Goal: Task Accomplishment & Management: Use online tool/utility

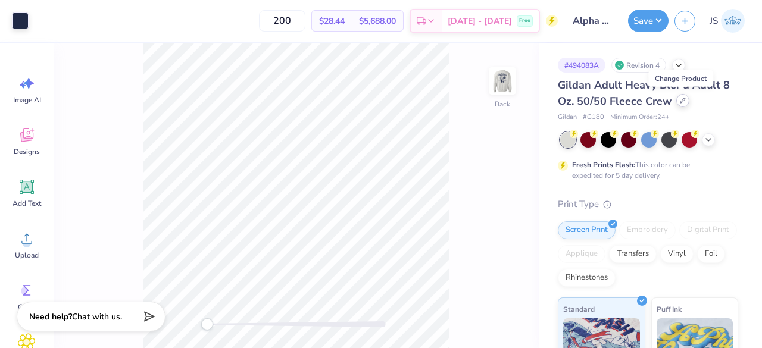
click at [680, 99] on icon at bounding box center [683, 101] width 6 height 6
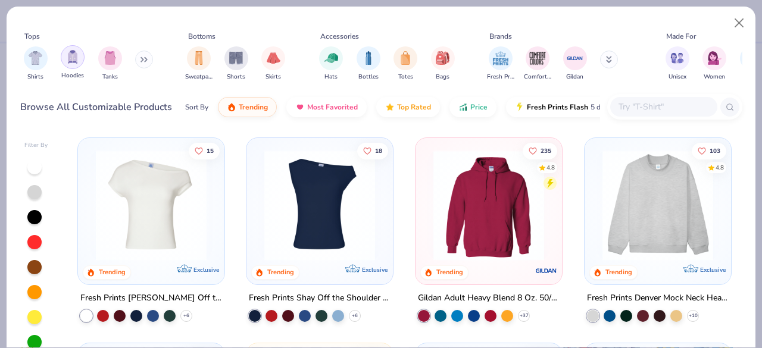
click at [74, 64] on div "filter for Hoodies" at bounding box center [73, 57] width 24 height 24
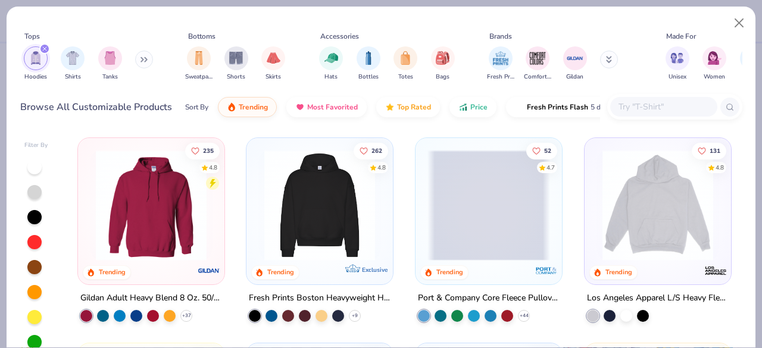
drag, startPoint x: 606, startPoint y: 62, endPoint x: 625, endPoint y: 85, distance: 30.0
click at [625, 85] on div "Fresh Prints Comfort Colors Gildan" at bounding box center [560, 64] width 150 height 44
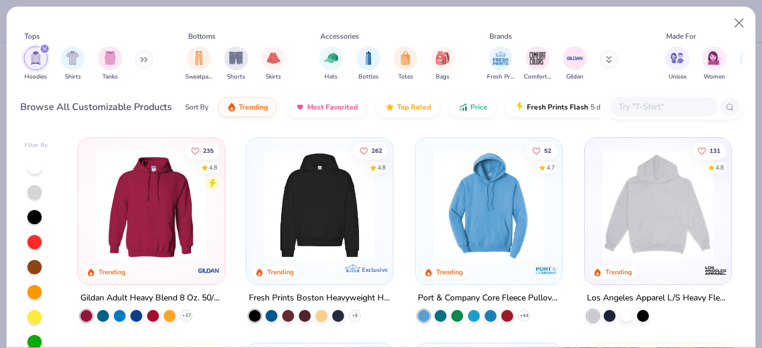
click at [612, 57] on button at bounding box center [609, 60] width 18 height 18
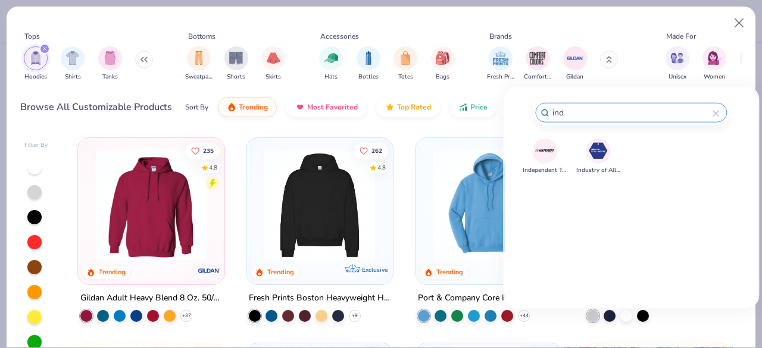
type input "ind"
click at [549, 140] on img at bounding box center [545, 150] width 21 height 21
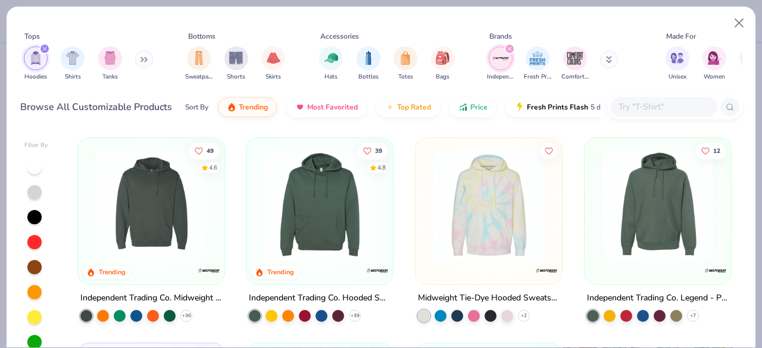
click at [43, 51] on div "filter for Hoodies" at bounding box center [44, 48] width 11 height 11
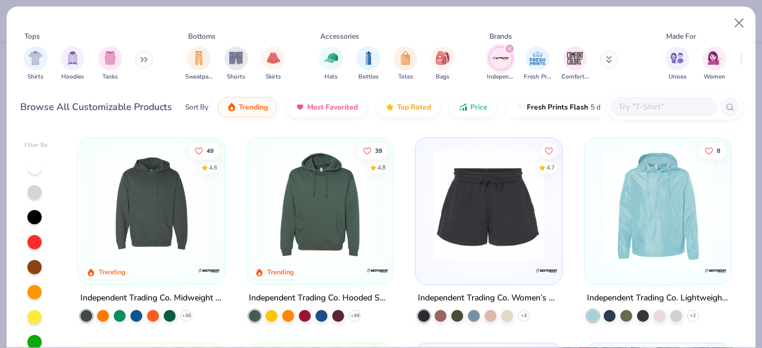
click at [326, 233] on img at bounding box center [319, 205] width 123 height 111
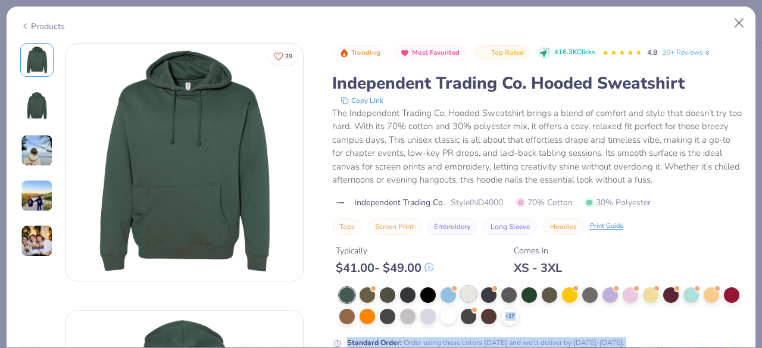
click at [469, 289] on div at bounding box center [468, 293] width 15 height 15
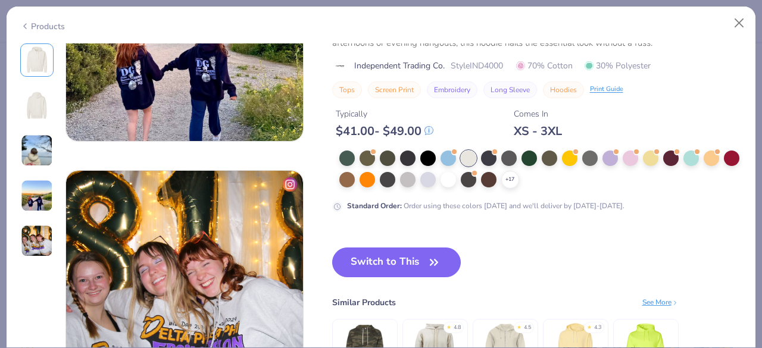
scroll to position [925, 0]
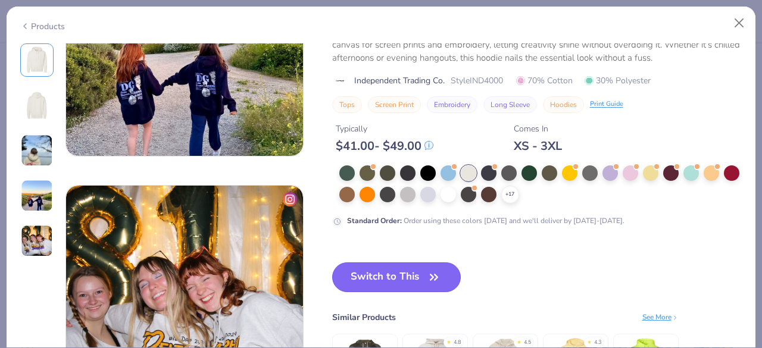
click at [389, 278] on button "Switch to This" at bounding box center [396, 277] width 129 height 30
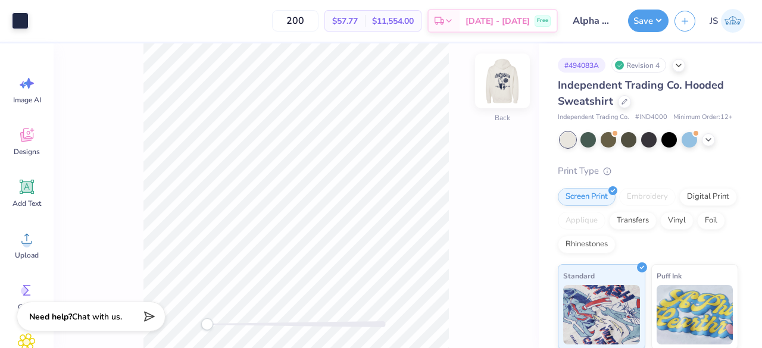
click at [494, 79] on img at bounding box center [503, 81] width 48 height 48
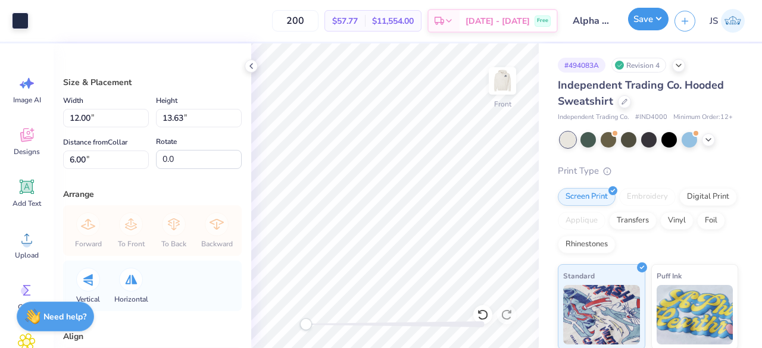
click at [643, 23] on button "Save" at bounding box center [648, 19] width 40 height 23
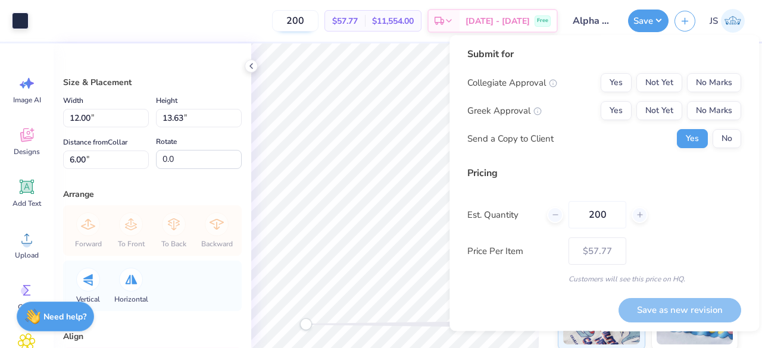
click at [317, 23] on input "200" at bounding box center [295, 20] width 46 height 21
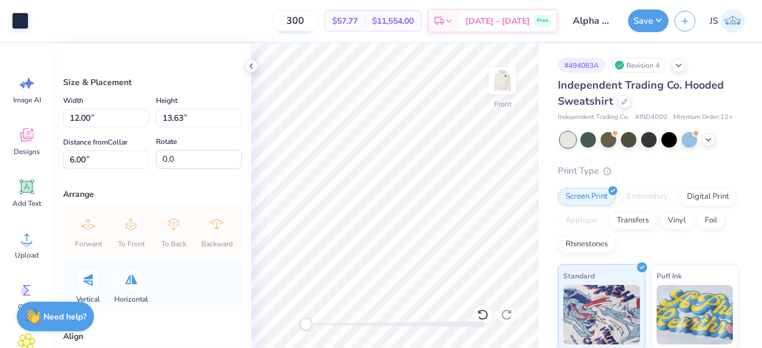
type input "300"
click at [662, 114] on span "# IND4000" at bounding box center [651, 117] width 32 height 10
click at [648, 118] on span "# IND4000" at bounding box center [651, 117] width 32 height 10
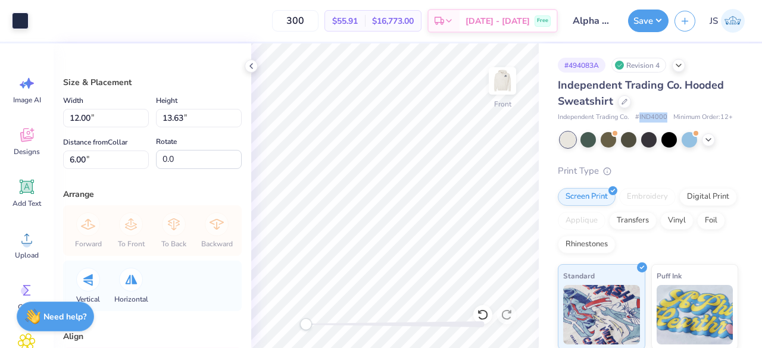
click at [654, 112] on span "# IND4000" at bounding box center [651, 117] width 32 height 10
click at [654, 15] on button "Save" at bounding box center [648, 19] width 40 height 23
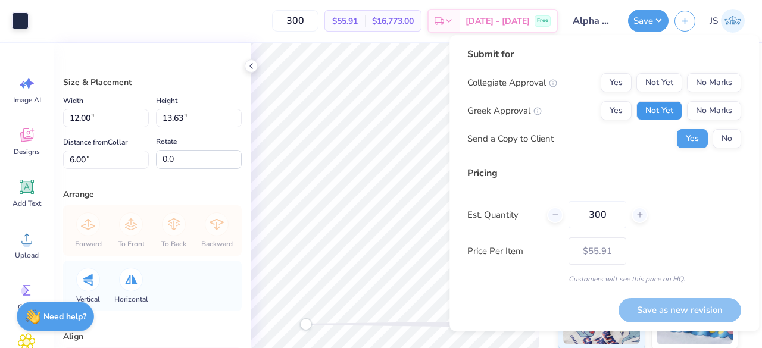
click at [646, 104] on button "Not Yet" at bounding box center [659, 110] width 46 height 19
click at [708, 81] on button "No Marks" at bounding box center [714, 82] width 54 height 19
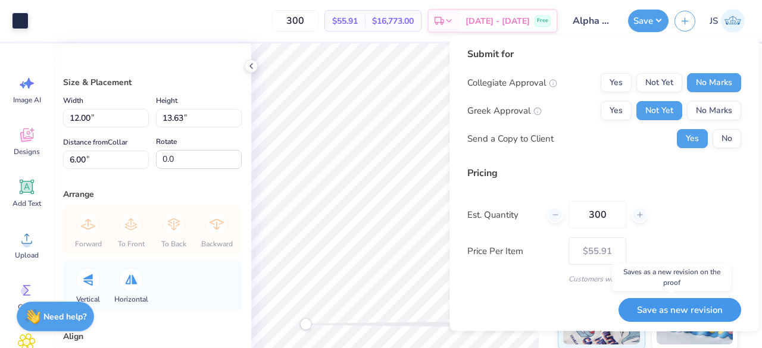
click at [636, 311] on button "Save as new revision" at bounding box center [679, 310] width 123 height 24
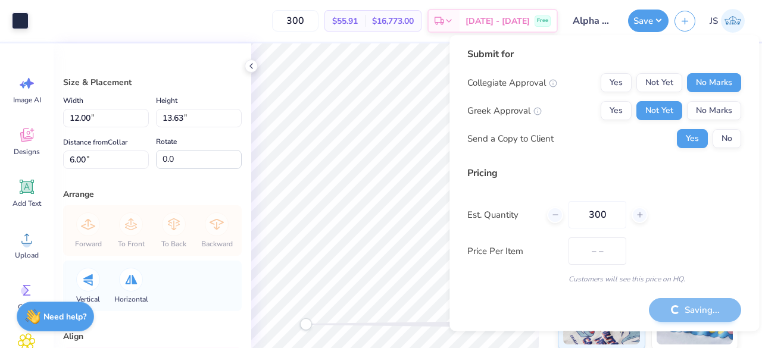
type input "$55.91"
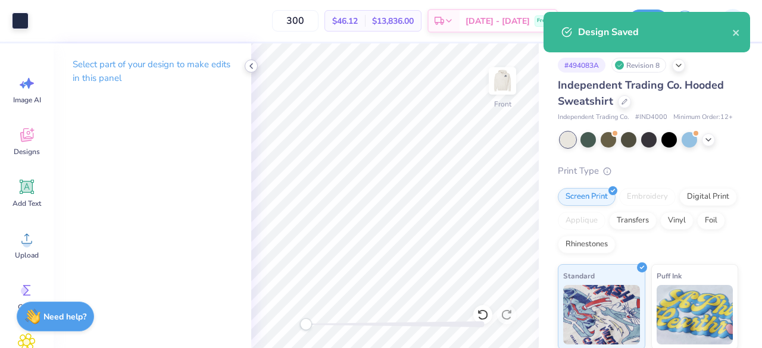
click at [255, 70] on icon at bounding box center [251, 66] width 10 height 10
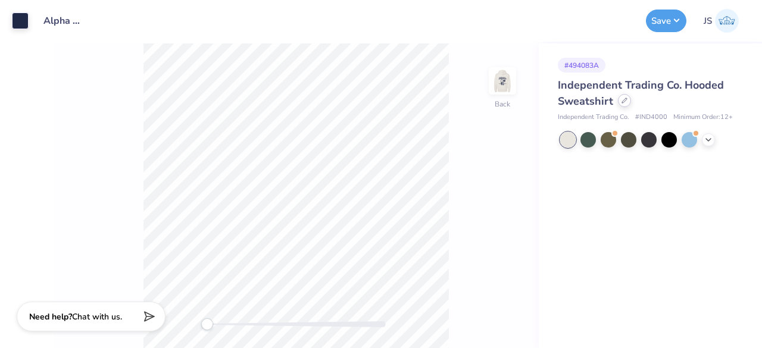
click at [626, 98] on icon at bounding box center [624, 100] width 5 height 5
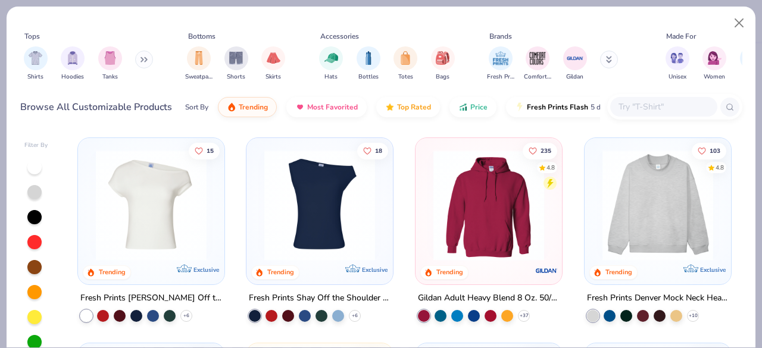
click at [633, 111] on input "text" at bounding box center [663, 107] width 92 height 14
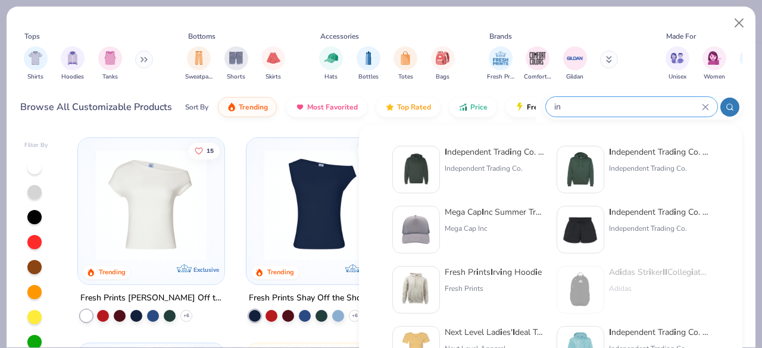
type input "i"
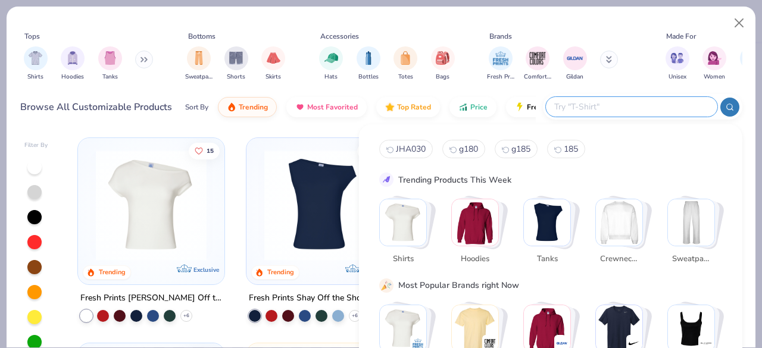
click at [604, 59] on button at bounding box center [609, 60] width 18 height 18
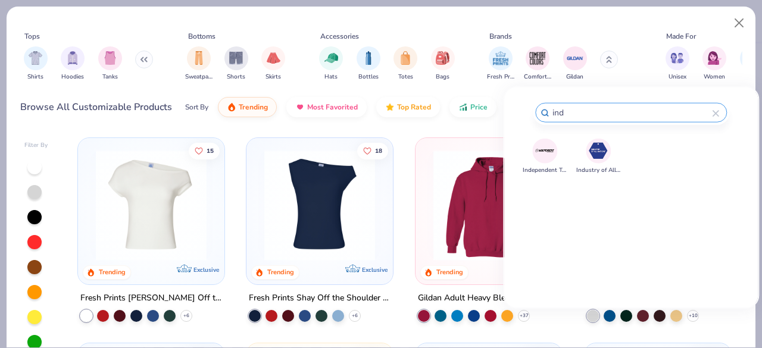
type input "ind"
click at [552, 152] on img at bounding box center [545, 150] width 21 height 21
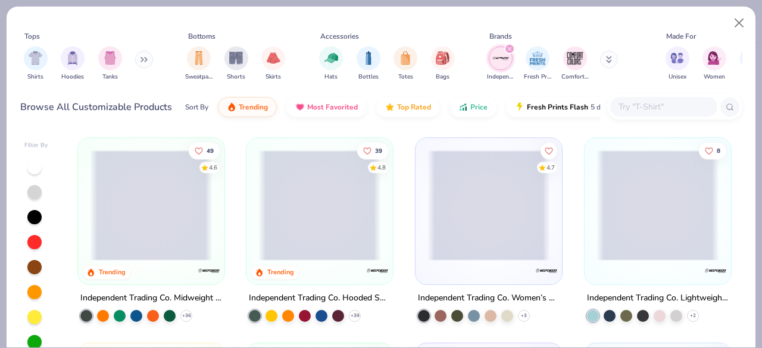
click at [324, 118] on div "Sort By Trending Most Favorited Top Rated Price Fresh Prints Flash 5 day delive…" at bounding box center [392, 106] width 415 height 33
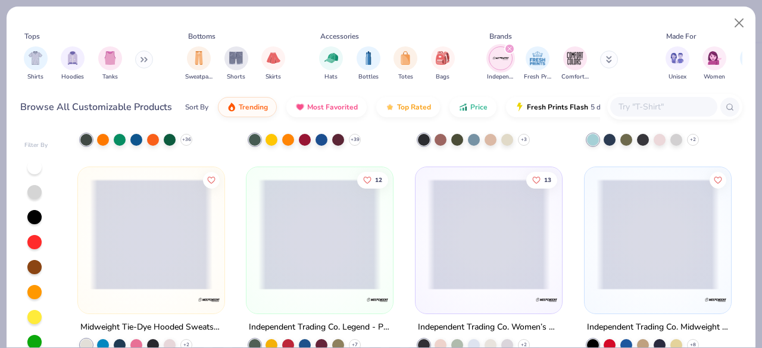
scroll to position [177, 0]
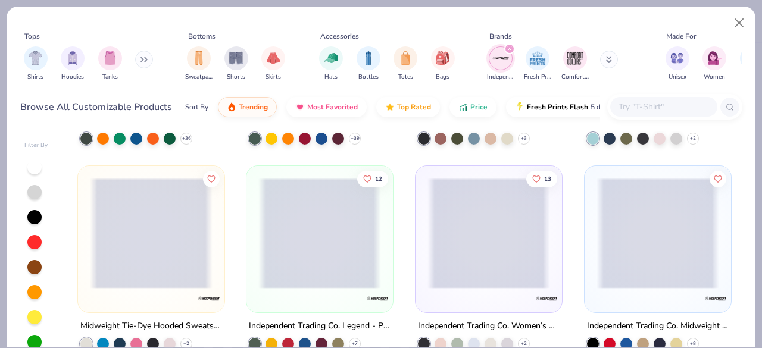
click at [152, 61] on button at bounding box center [144, 60] width 18 height 18
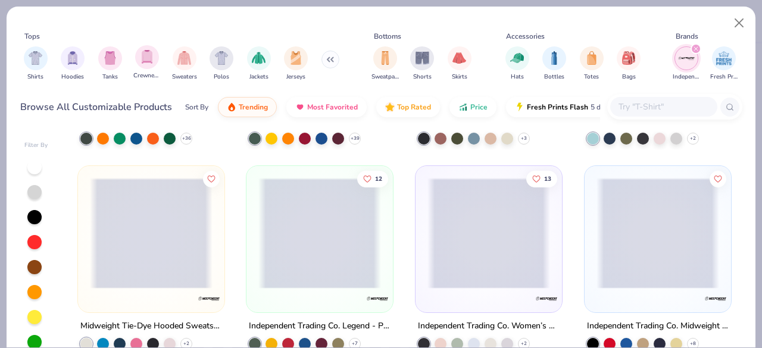
click at [145, 70] on div "Crewnecks" at bounding box center [146, 62] width 27 height 35
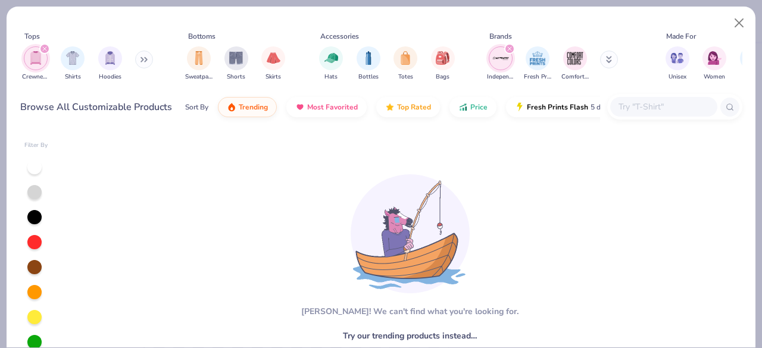
click at [44, 49] on icon "filter for Crewnecks" at bounding box center [45, 49] width 4 height 4
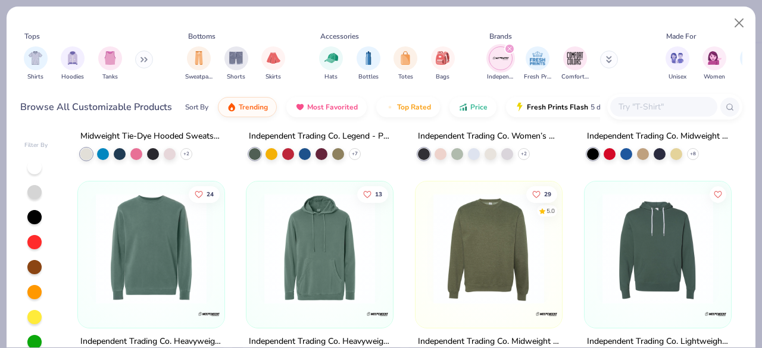
scroll to position [368, 0]
click at [167, 249] on img at bounding box center [151, 247] width 123 height 111
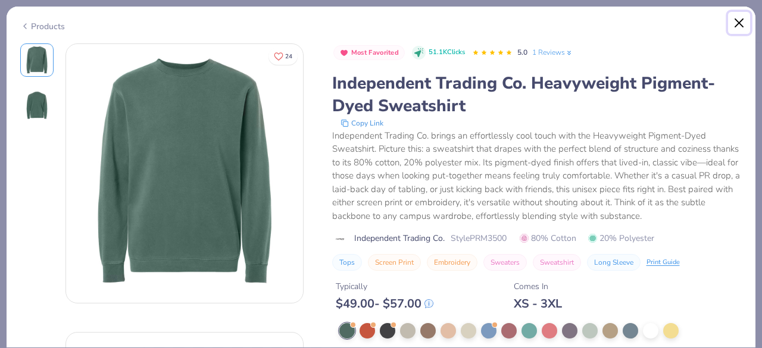
click at [739, 22] on button "Close" at bounding box center [739, 23] width 23 height 23
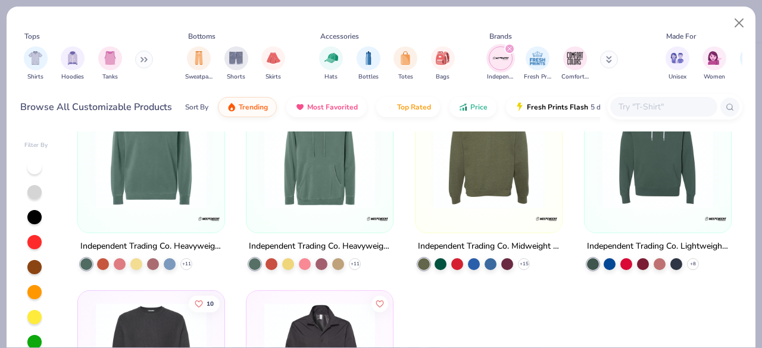
scroll to position [475, 0]
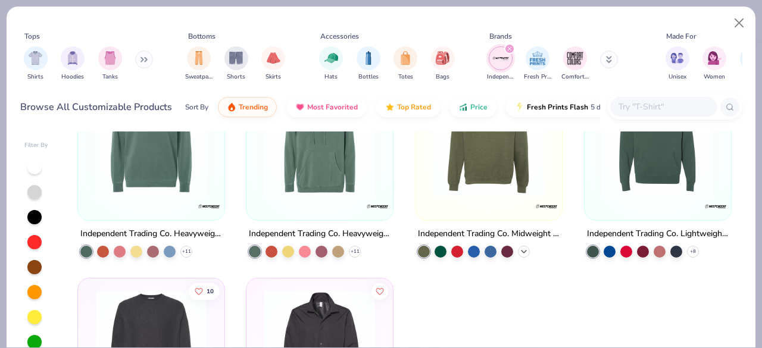
click at [521, 249] on icon at bounding box center [524, 251] width 10 height 10
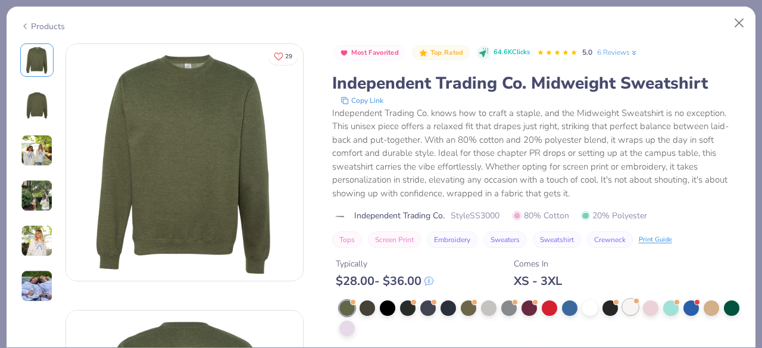
click at [631, 310] on div at bounding box center [630, 306] width 15 height 15
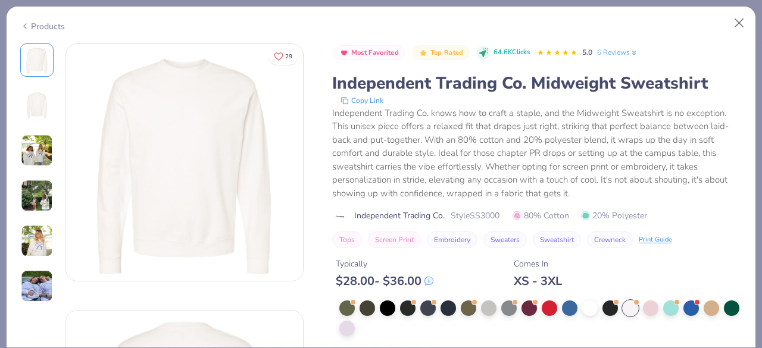
click at [34, 155] on img at bounding box center [37, 151] width 32 height 32
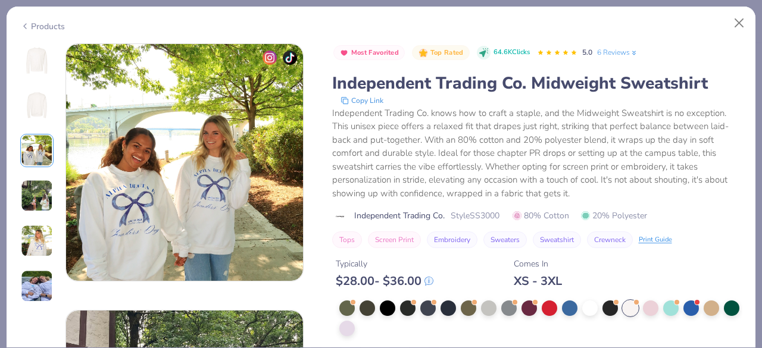
click at [38, 193] on img at bounding box center [37, 196] width 32 height 32
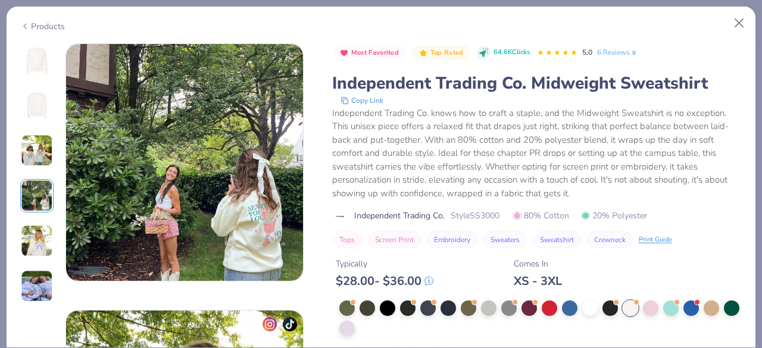
click at [43, 232] on img at bounding box center [37, 241] width 32 height 32
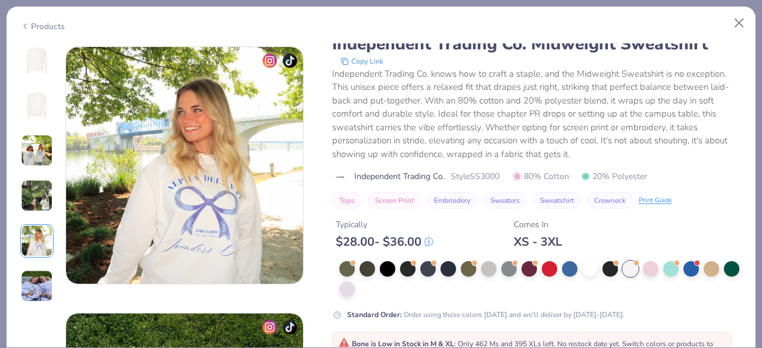
scroll to position [1062, 0]
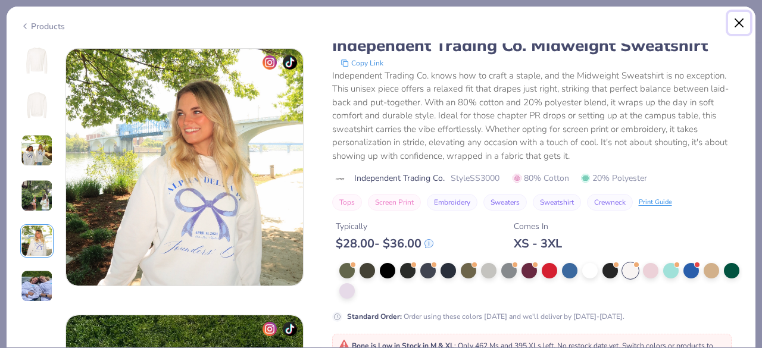
click at [736, 28] on button "Close" at bounding box center [739, 23] width 23 height 23
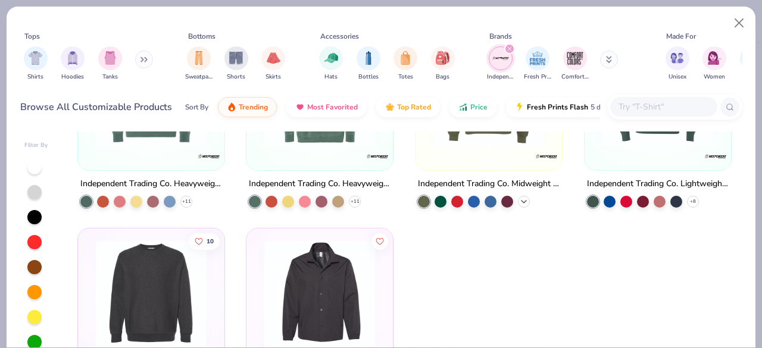
scroll to position [84, 0]
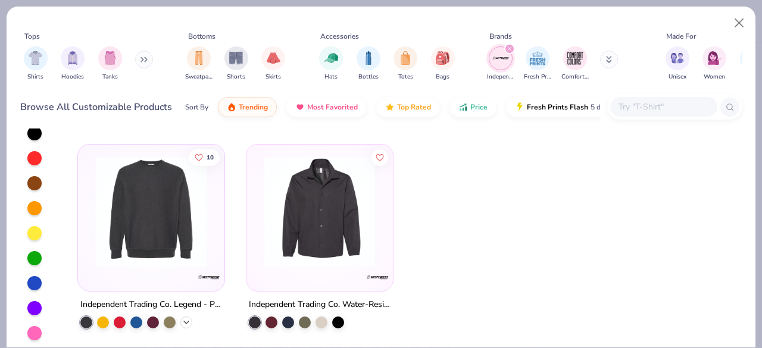
click at [183, 324] on icon at bounding box center [187, 323] width 10 height 10
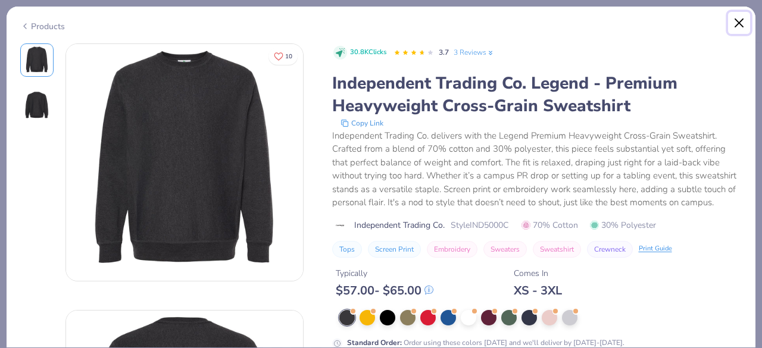
click at [740, 19] on button "Close" at bounding box center [739, 23] width 23 height 23
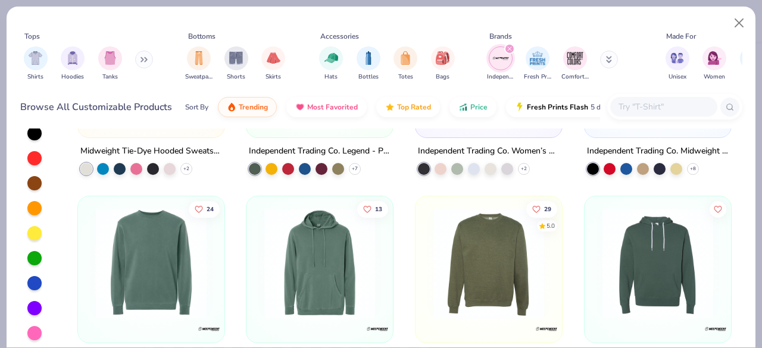
scroll to position [361, 0]
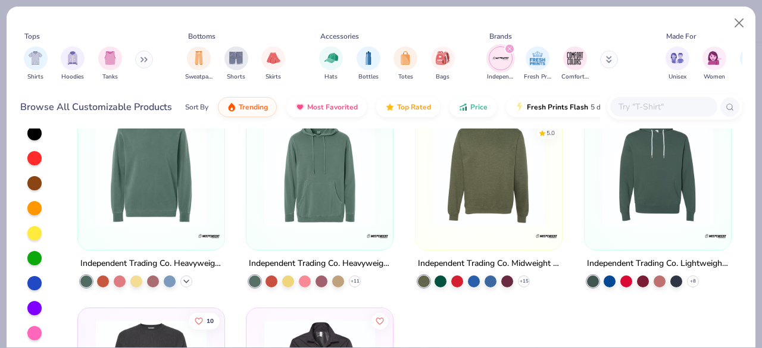
click at [182, 279] on icon at bounding box center [187, 281] width 10 height 10
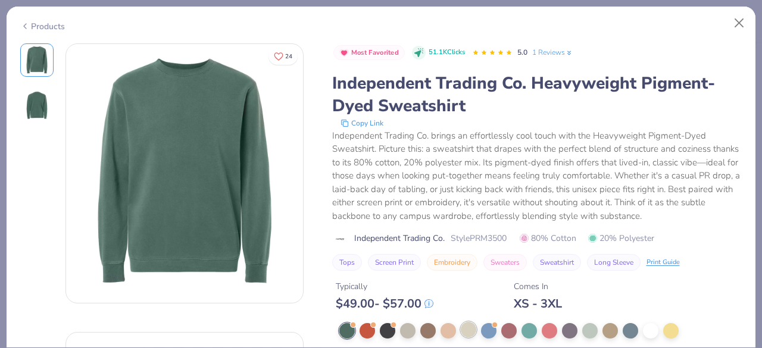
click at [471, 330] on div at bounding box center [468, 329] width 15 height 15
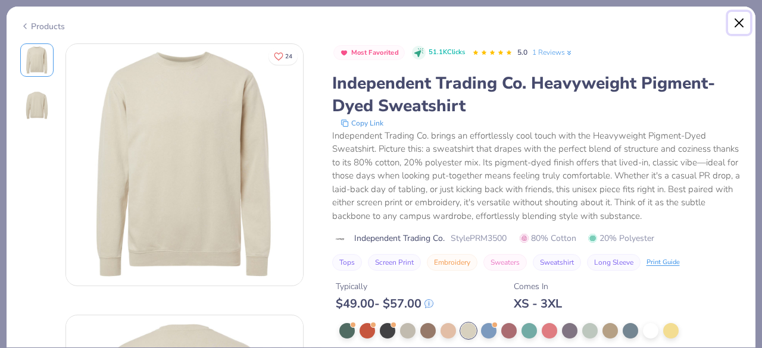
click at [732, 21] on button "Close" at bounding box center [739, 23] width 23 height 23
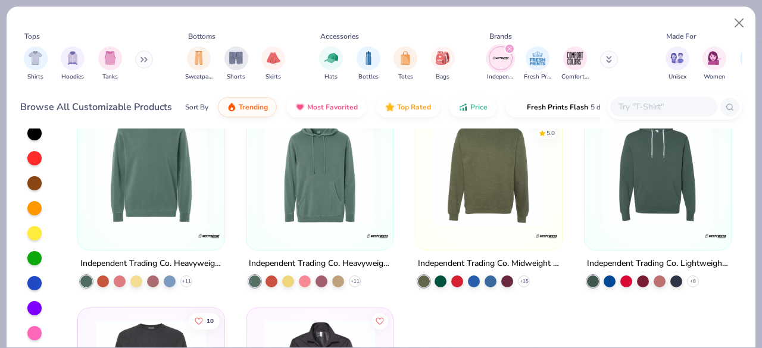
click at [502, 210] on img at bounding box center [488, 170] width 123 height 111
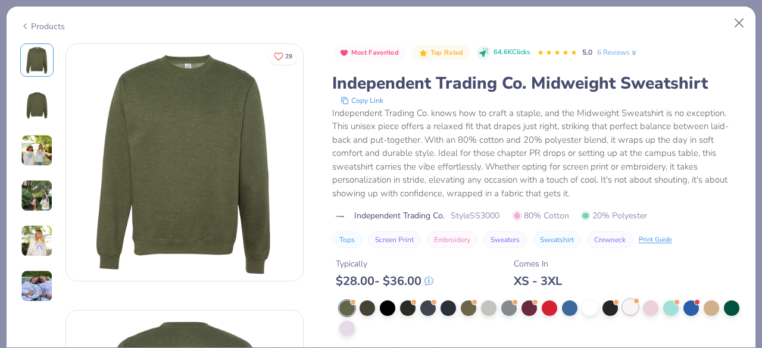
click at [631, 312] on div at bounding box center [630, 306] width 15 height 15
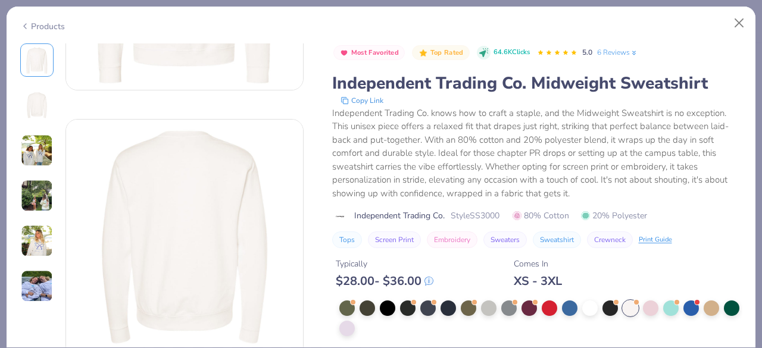
scroll to position [229, 0]
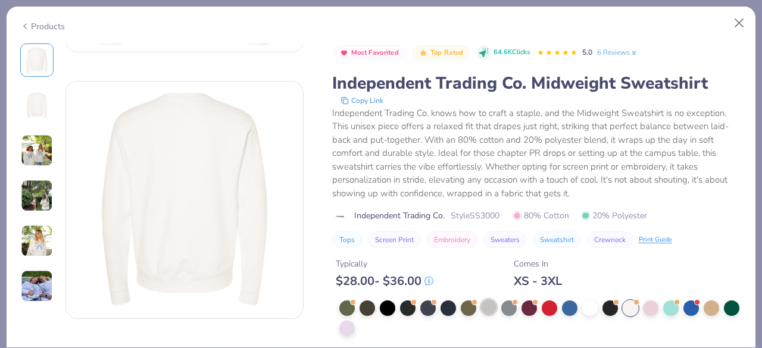
click at [490, 304] on div at bounding box center [488, 306] width 15 height 15
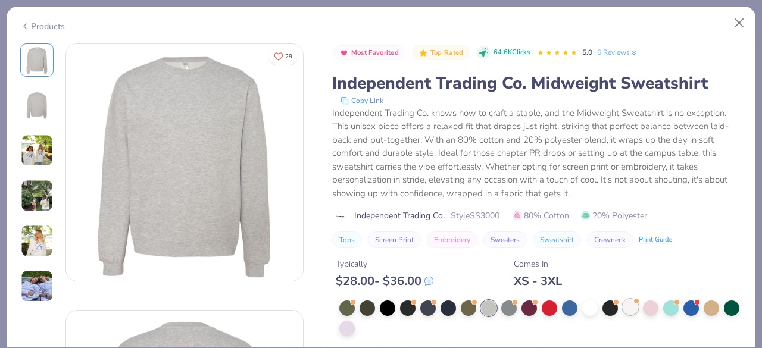
click at [633, 307] on div at bounding box center [630, 306] width 15 height 15
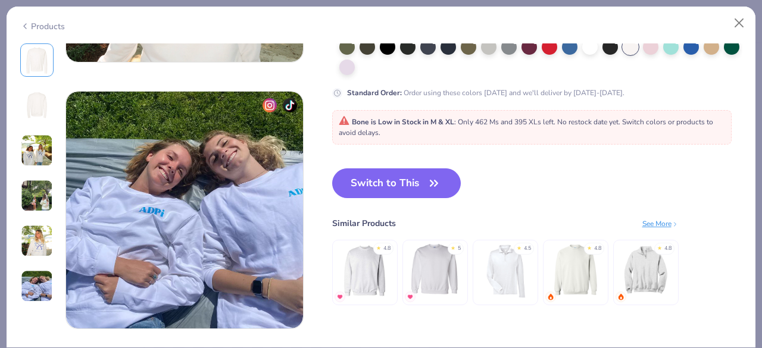
scroll to position [1287, 0]
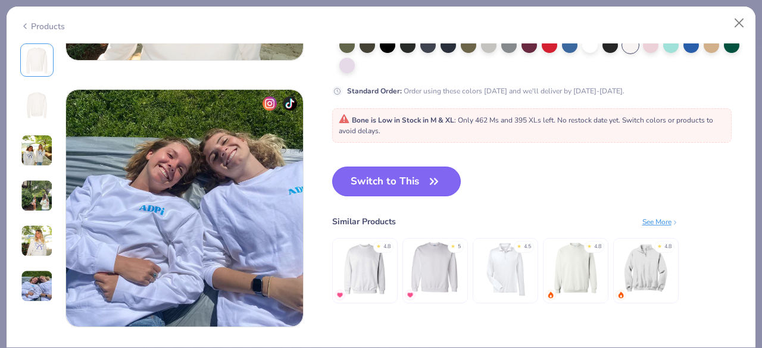
click at [404, 179] on button "Switch to This" at bounding box center [396, 182] width 129 height 30
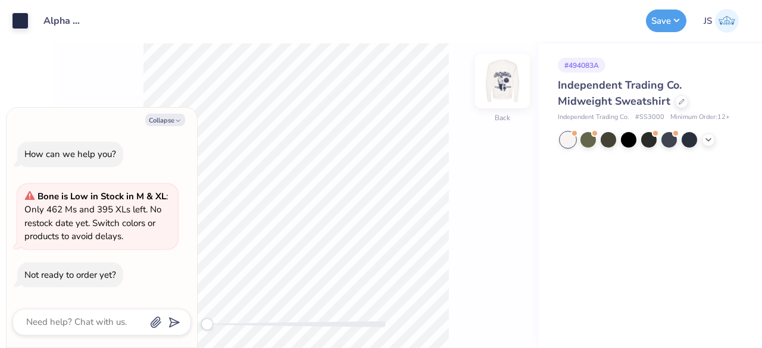
click at [507, 87] on img at bounding box center [503, 81] width 48 height 48
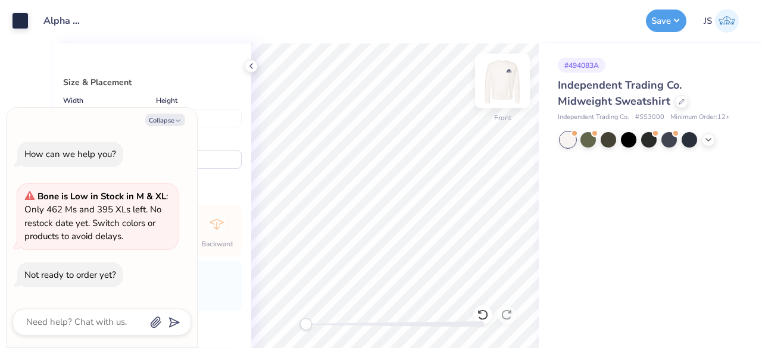
click at [502, 84] on img at bounding box center [503, 81] width 48 height 48
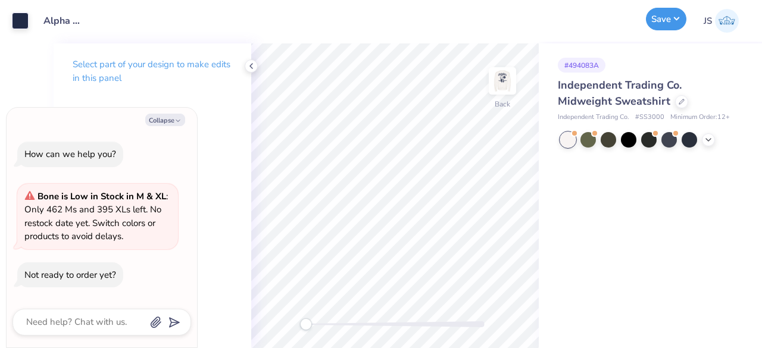
click at [664, 29] on button "Save" at bounding box center [666, 19] width 40 height 23
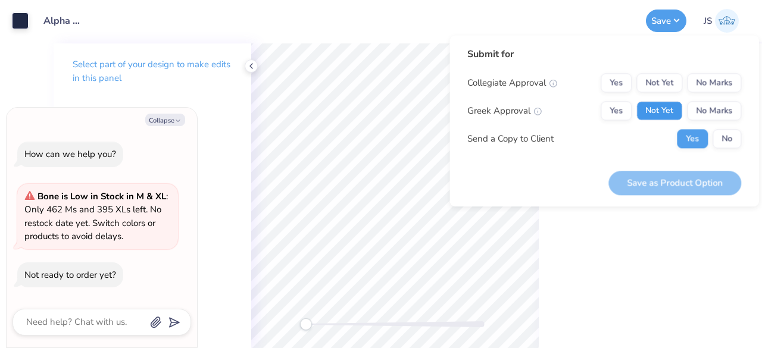
click at [665, 114] on button "Not Yet" at bounding box center [659, 110] width 46 height 19
click at [712, 82] on button "No Marks" at bounding box center [714, 82] width 54 height 19
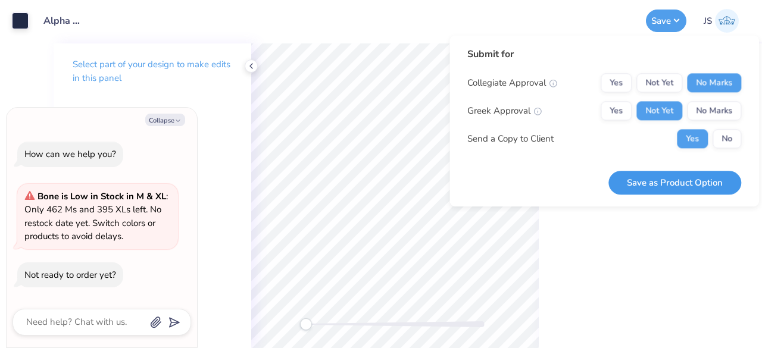
click at [676, 184] on button "Save as Product Option" at bounding box center [674, 183] width 133 height 24
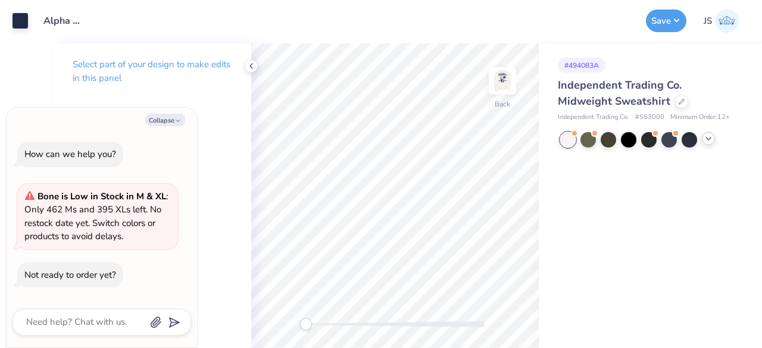
click at [709, 137] on icon at bounding box center [709, 139] width 10 height 10
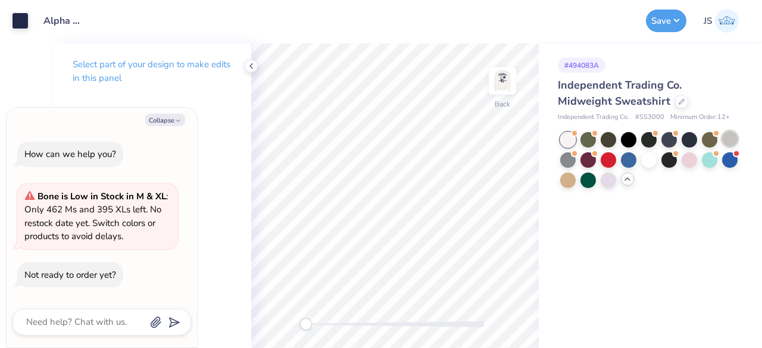
click at [737, 136] on div at bounding box center [729, 138] width 15 height 15
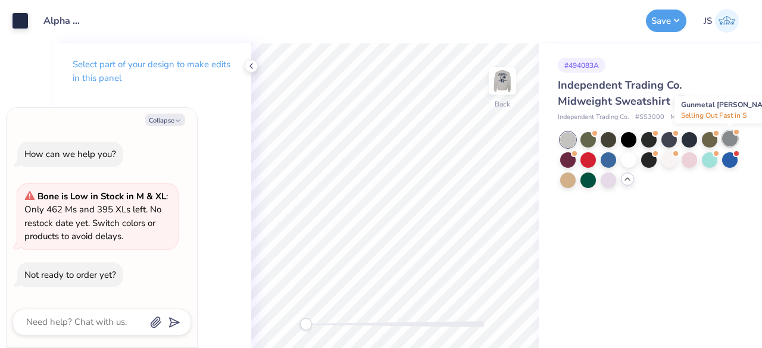
type textarea "x"
